Goal: Task Accomplishment & Management: Manage account settings

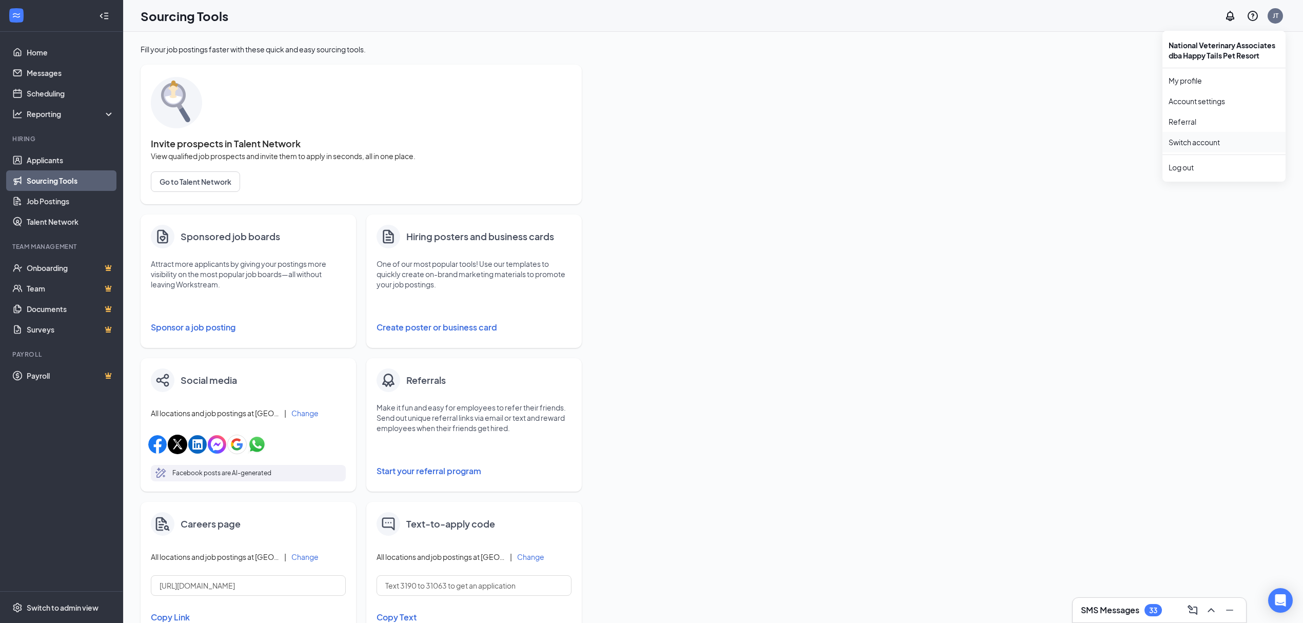
click at [1199, 145] on link "Switch account" at bounding box center [1194, 141] width 51 height 9
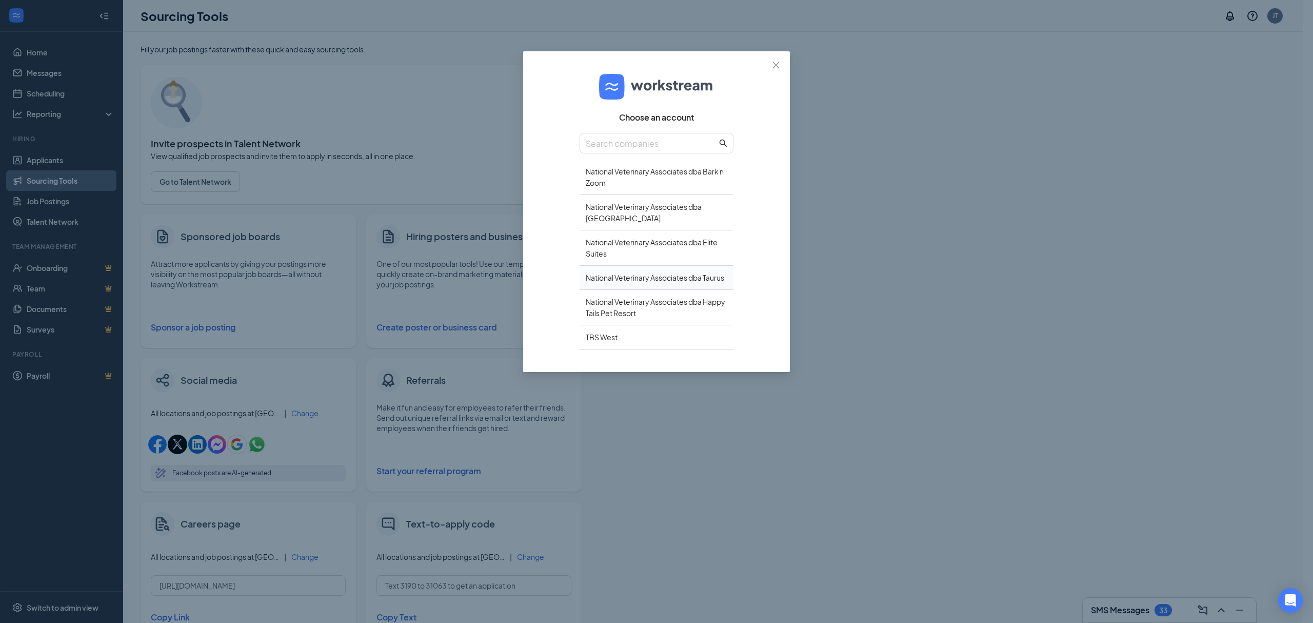
click at [658, 271] on div "National Veterinary Associates dba Taurus" at bounding box center [657, 278] width 154 height 24
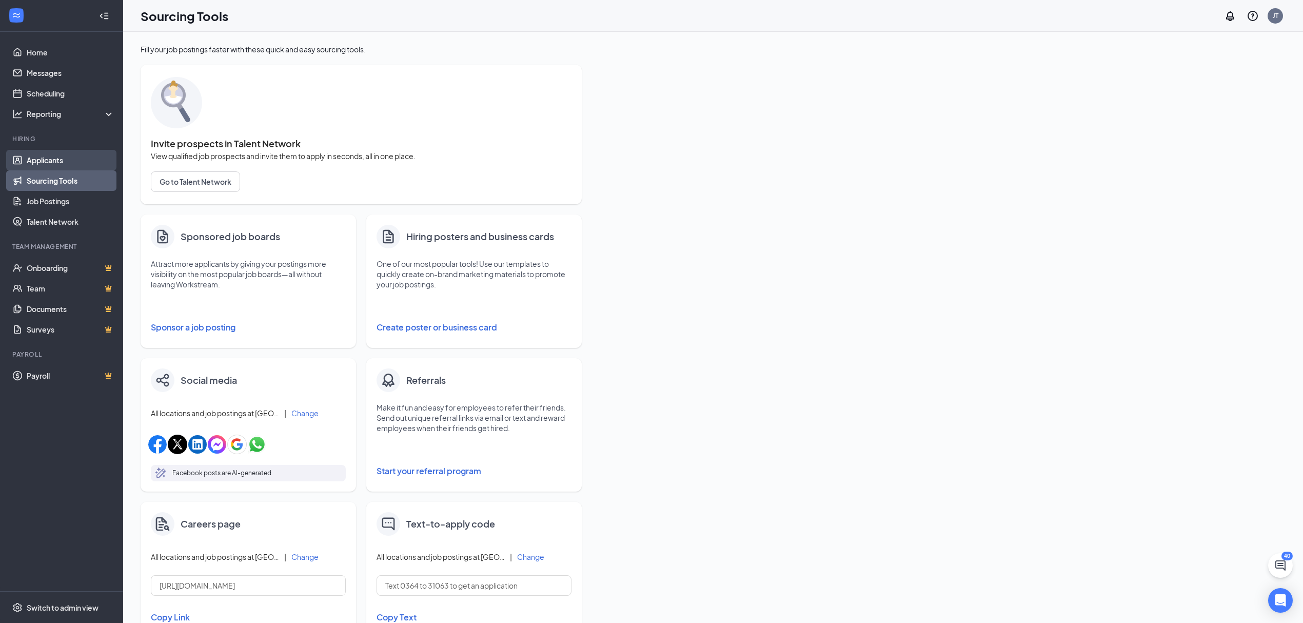
click at [50, 156] on link "Applicants" at bounding box center [71, 160] width 88 height 21
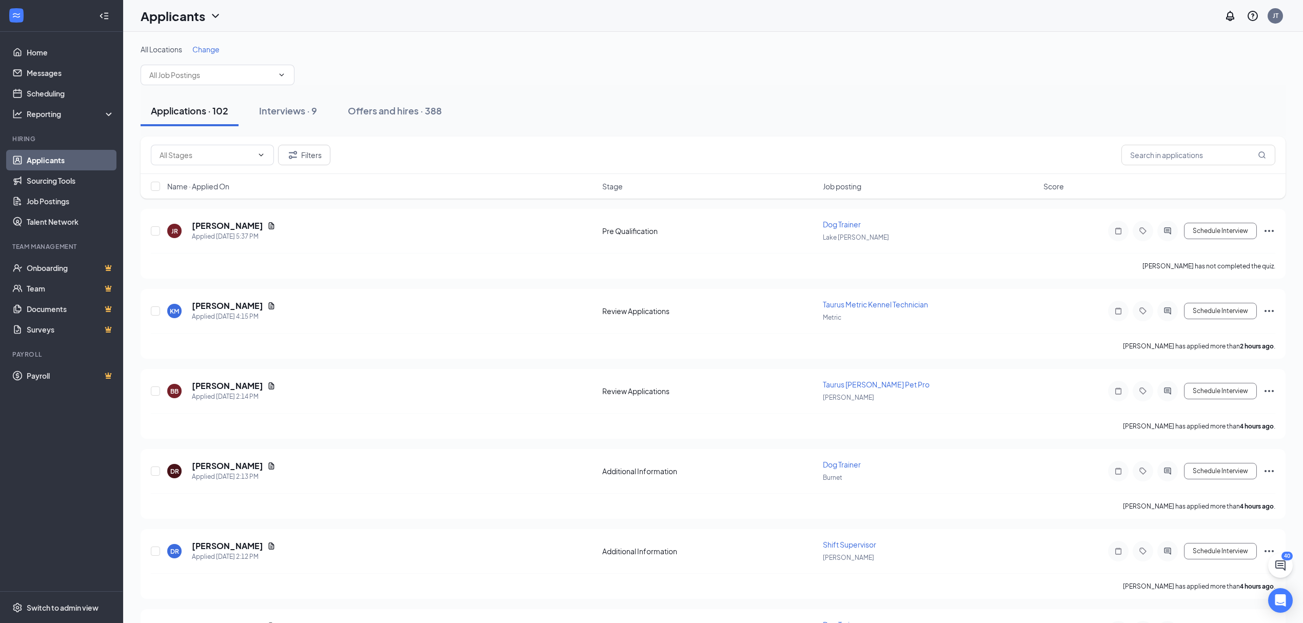
click at [208, 50] on span "Change" at bounding box center [205, 49] width 27 height 9
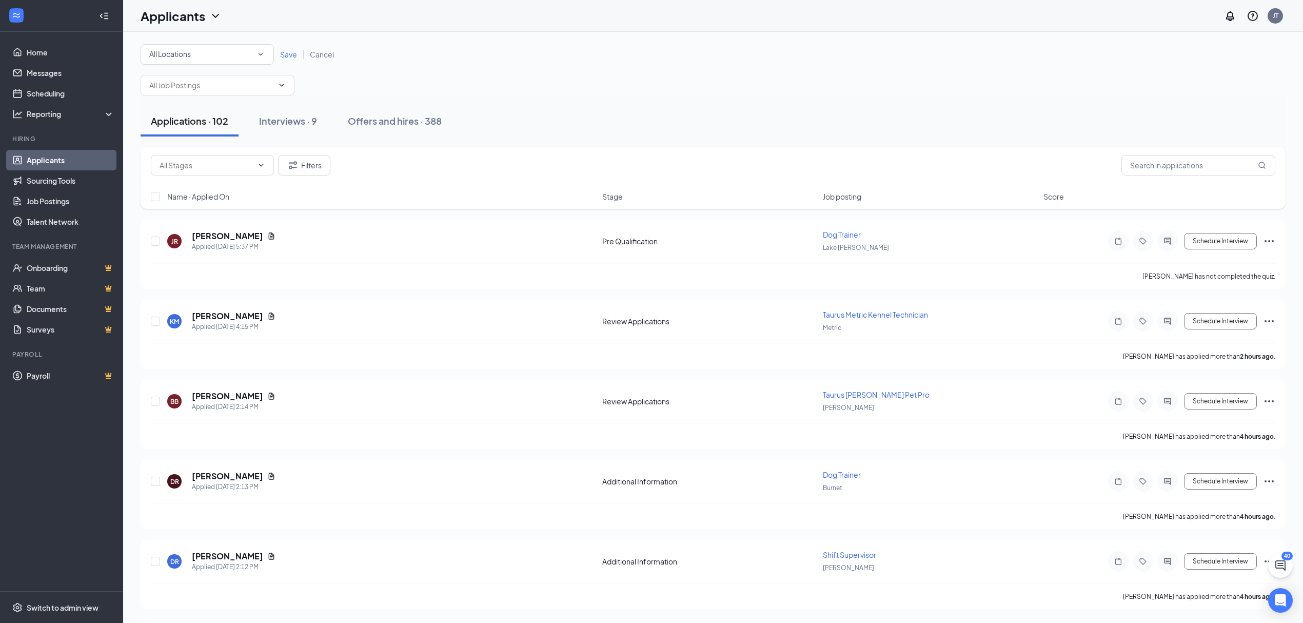
click at [263, 50] on icon "SmallChevronDown" at bounding box center [260, 54] width 9 height 9
click at [166, 183] on span "McNeil" at bounding box center [178, 181] width 58 height 9
click at [280, 54] on span "Save" at bounding box center [288, 54] width 17 height 9
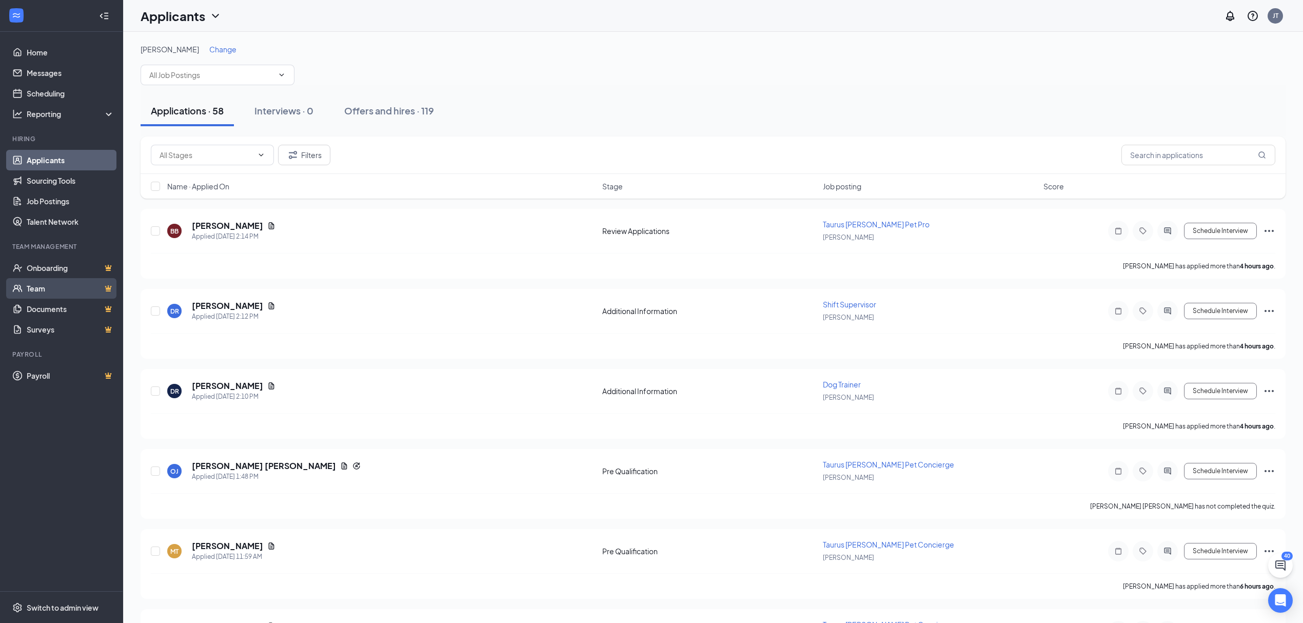
click at [50, 292] on link "Team" at bounding box center [71, 288] width 88 height 21
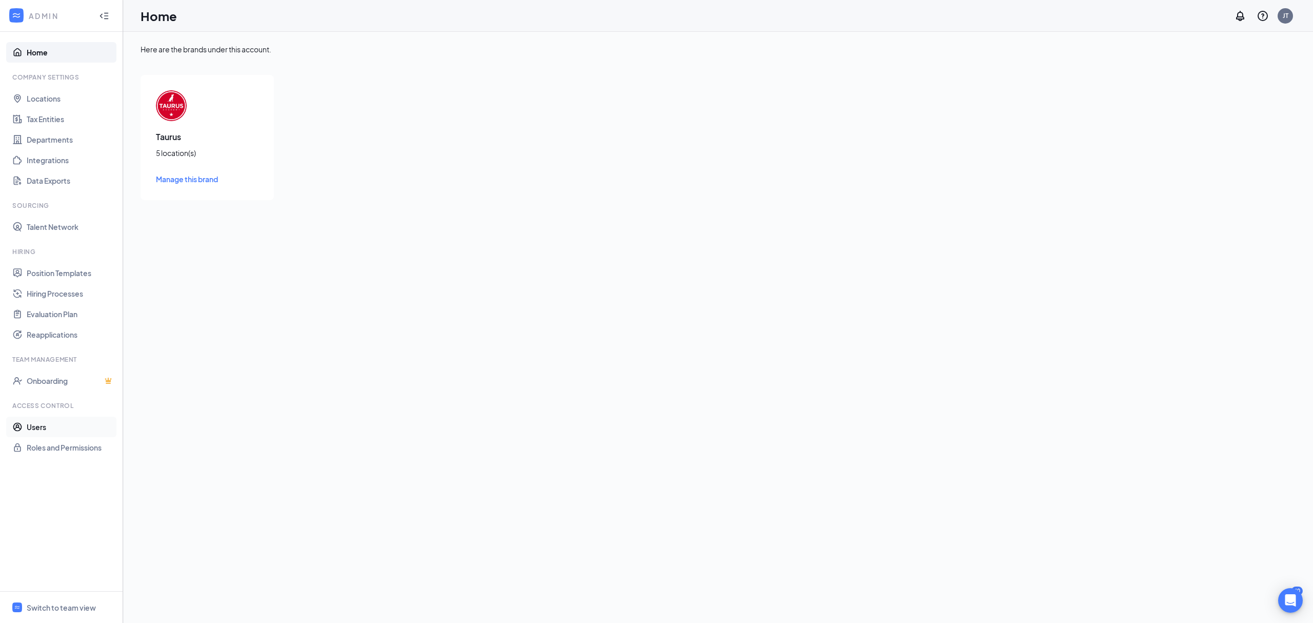
click at [58, 425] on link "Users" at bounding box center [71, 427] width 88 height 21
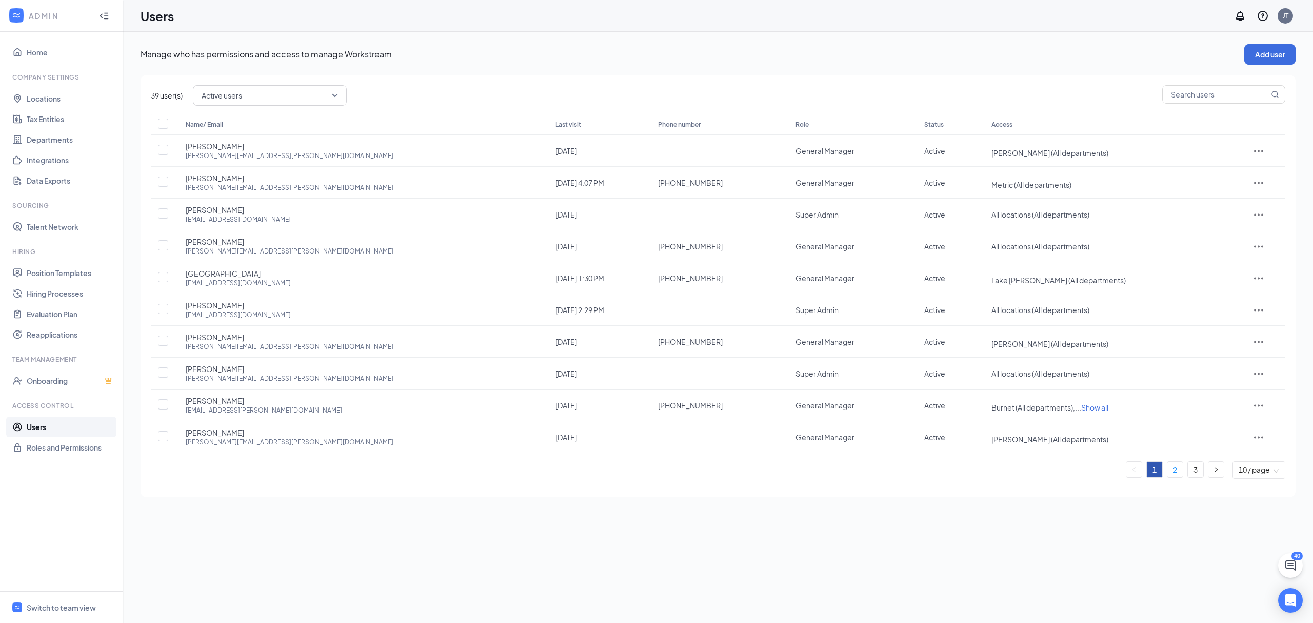
click at [1174, 469] on link "2" at bounding box center [1175, 469] width 15 height 15
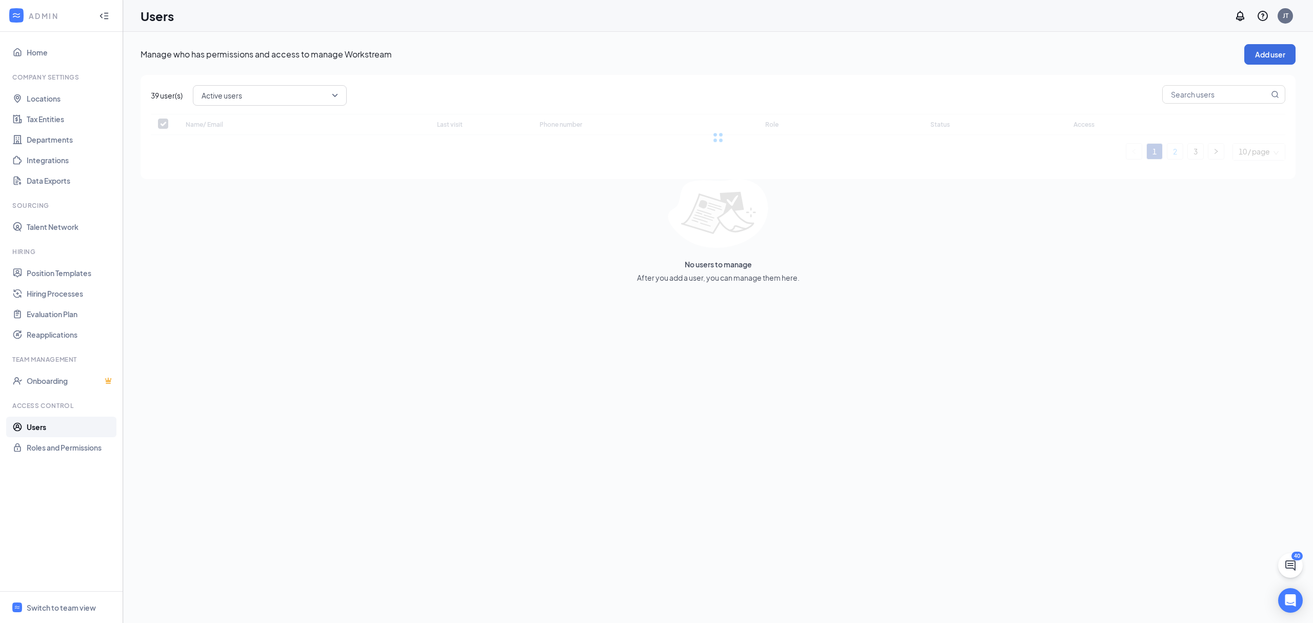
checkbox input "false"
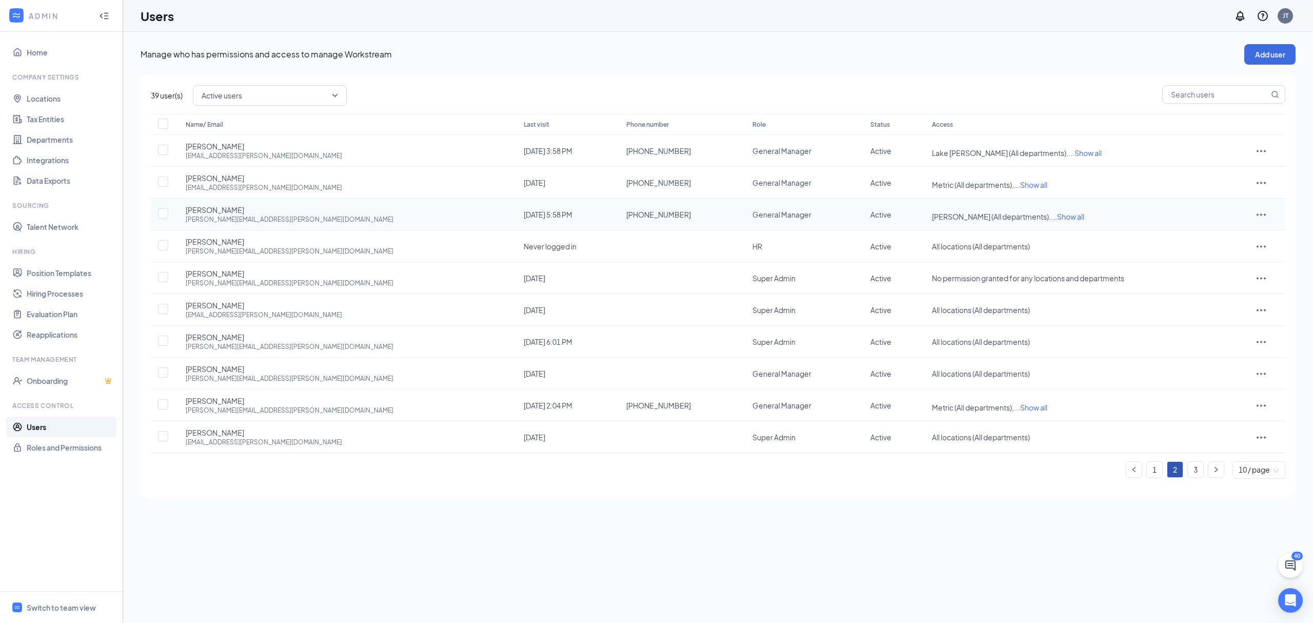
click at [1255, 217] on icon "ActionsIcon" at bounding box center [1261, 214] width 12 height 12
